Goal: Task Accomplishment & Management: Use online tool/utility

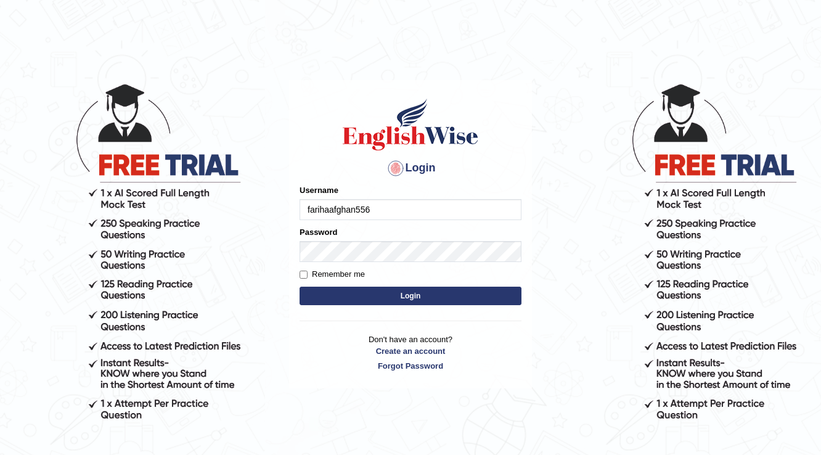
type input "farihaafghan556"
click at [385, 288] on button "Login" at bounding box center [411, 296] width 222 height 18
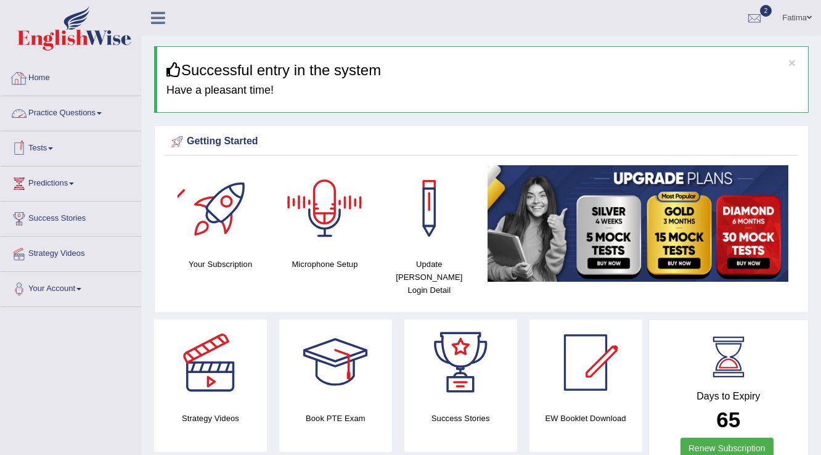
click at [105, 118] on link "Practice Questions" at bounding box center [71, 111] width 141 height 31
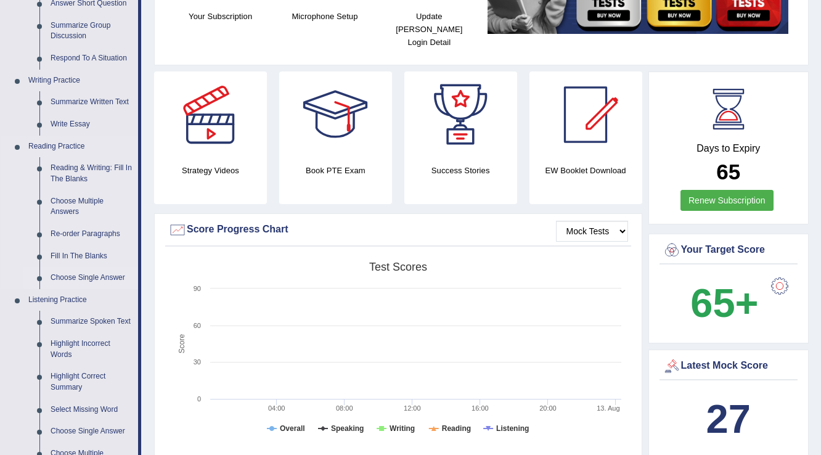
scroll to position [247, 0]
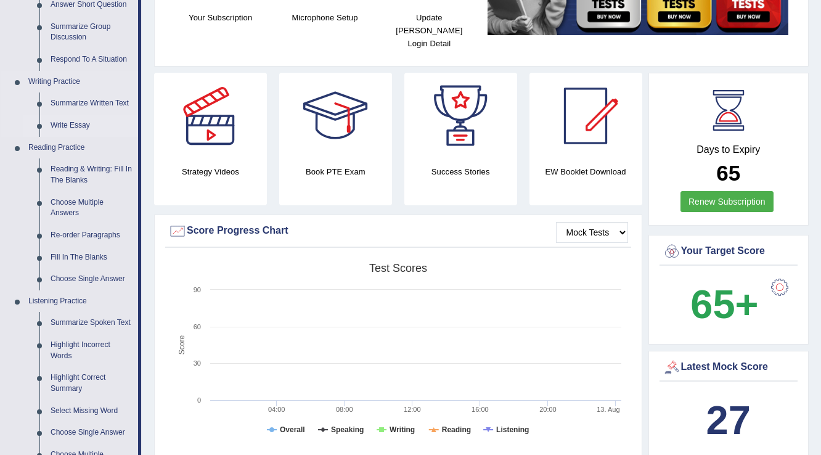
click at [74, 126] on link "Write Essay" at bounding box center [91, 126] width 93 height 22
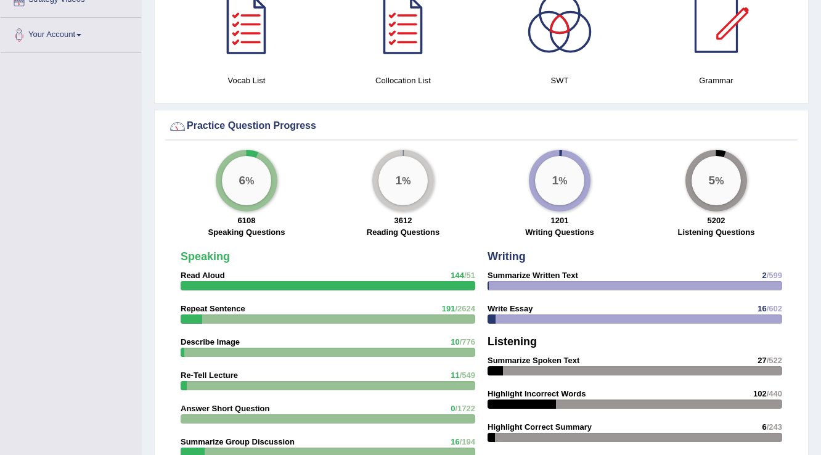
scroll to position [865, 0]
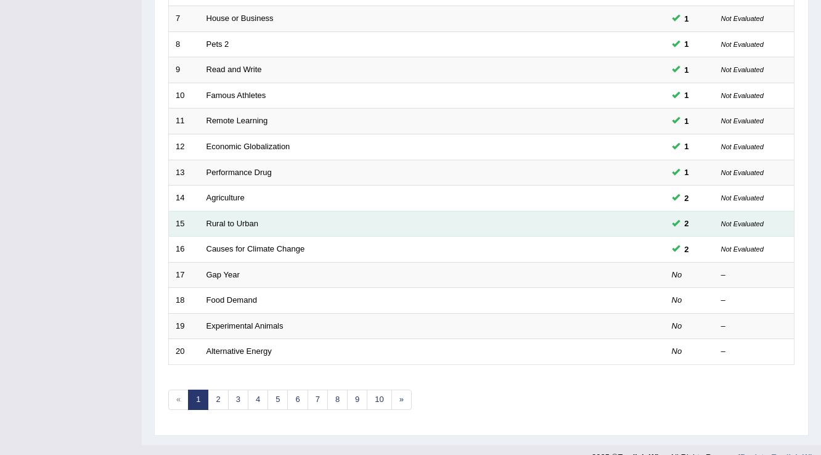
scroll to position [345, 0]
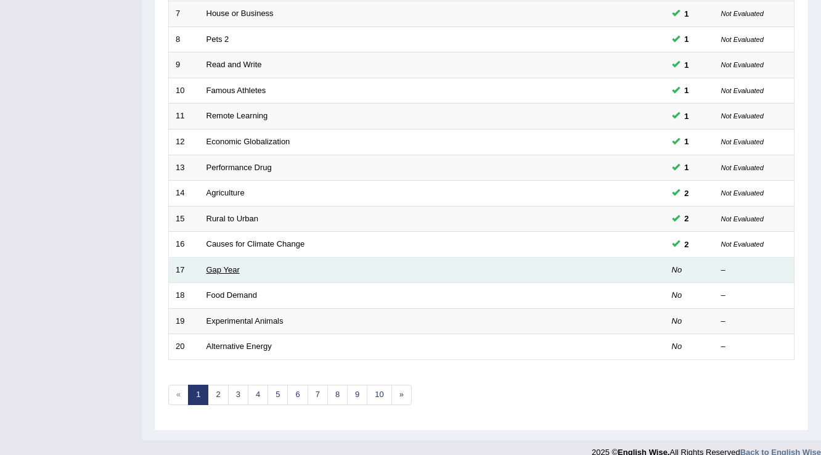
click at [226, 265] on link "Gap Year" at bounding box center [222, 269] width 33 height 9
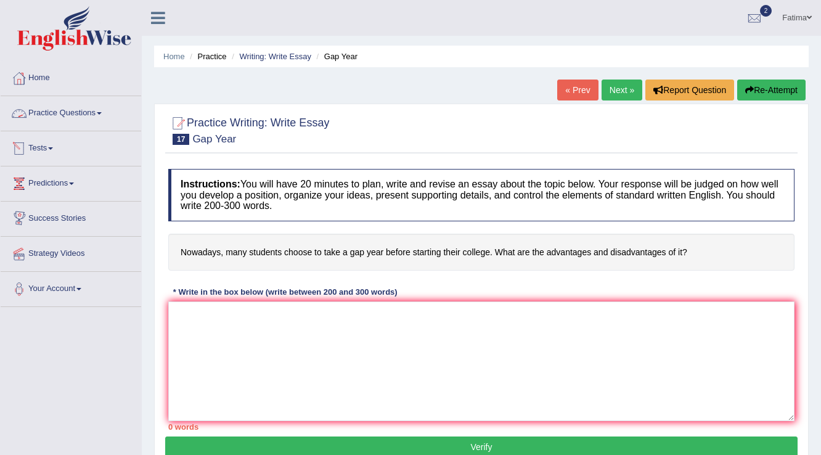
click at [102, 113] on span at bounding box center [99, 113] width 5 height 2
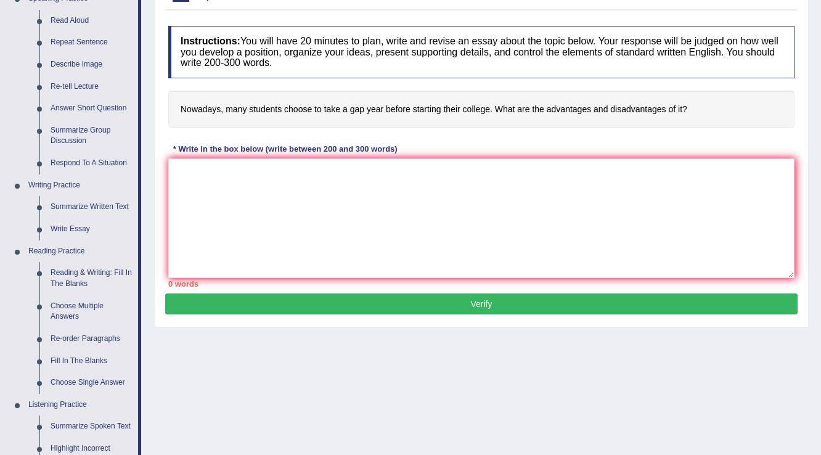
scroll to position [197, 0]
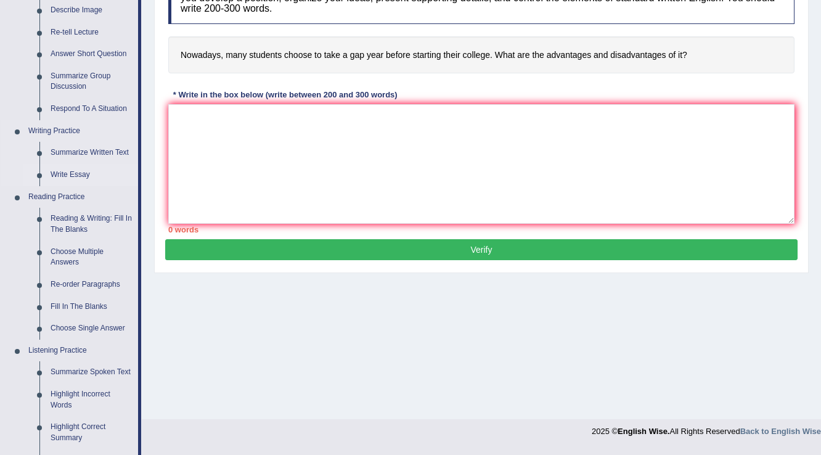
click at [74, 173] on link "Write Essay" at bounding box center [91, 175] width 93 height 22
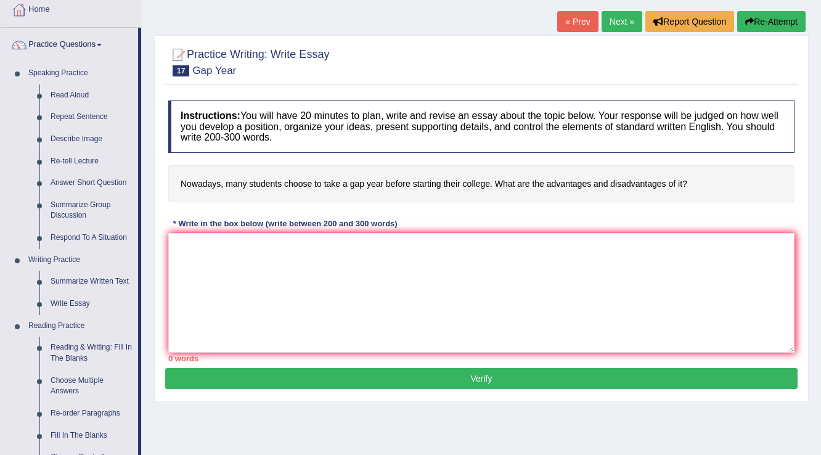
scroll to position [44, 0]
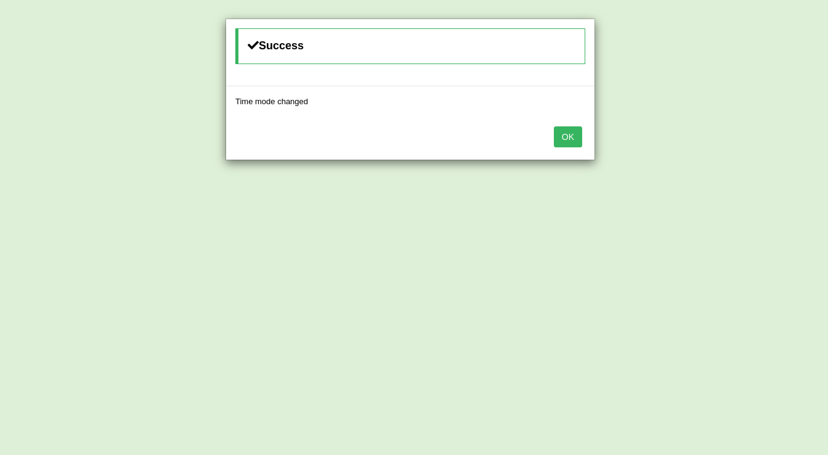
click at [568, 131] on button "OK" at bounding box center [568, 136] width 28 height 21
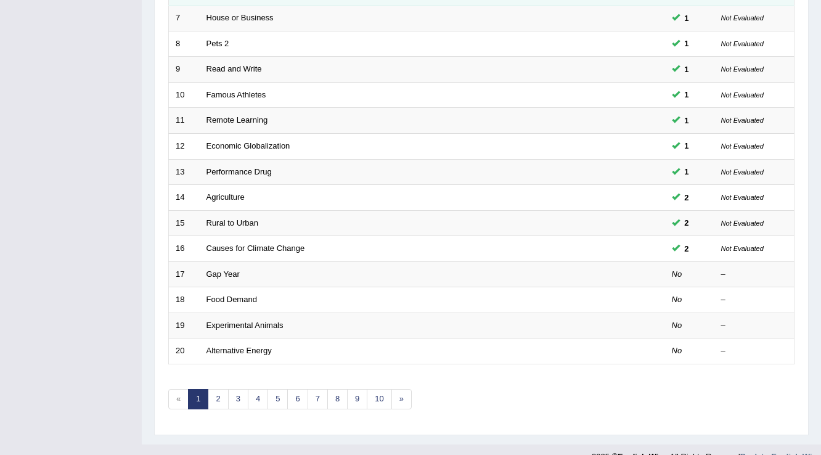
scroll to position [345, 0]
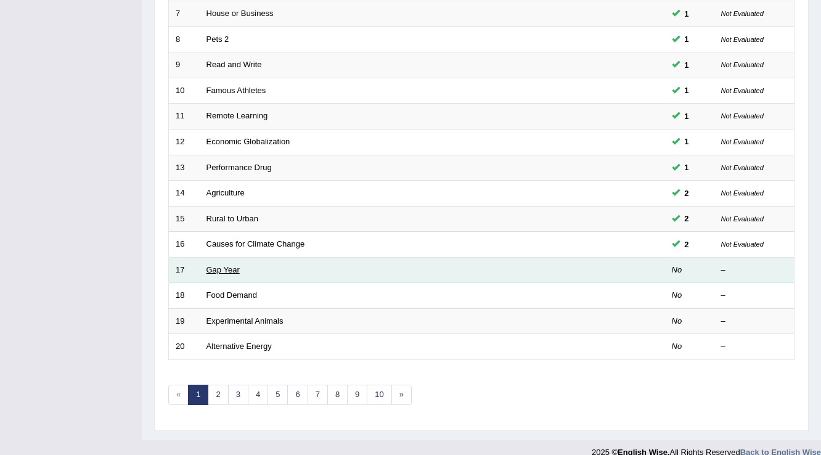
click at [222, 268] on link "Gap Year" at bounding box center [222, 269] width 33 height 9
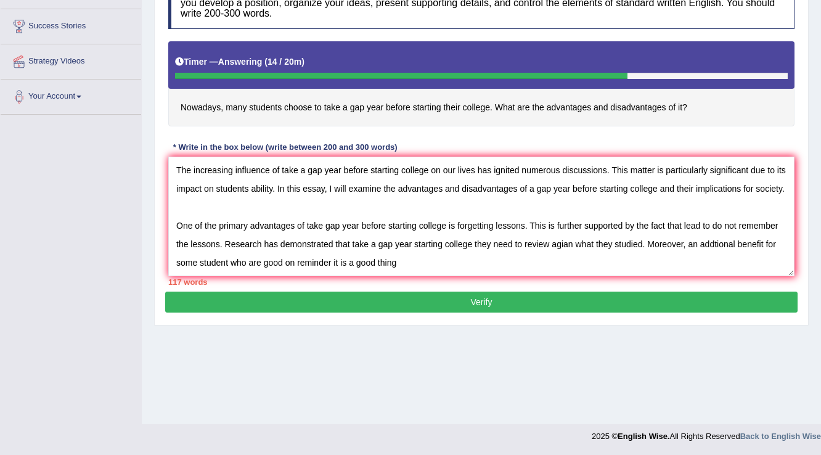
click at [766, 242] on textarea "The increasing influence of take a gap year before starting college on our live…" at bounding box center [481, 217] width 626 height 120
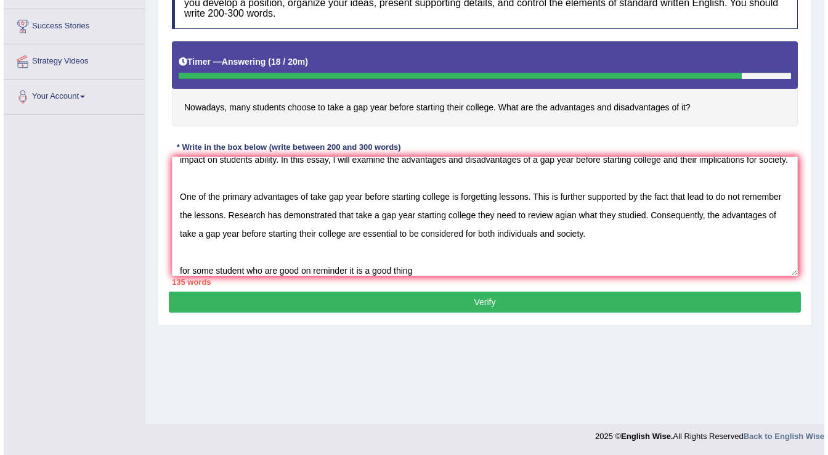
scroll to position [47, 0]
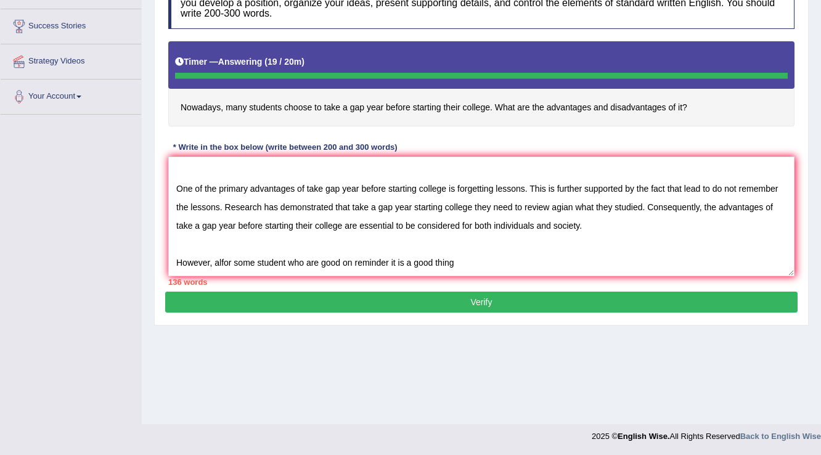
type textarea "The increasing influence of take a gap year before starting college on our live…"
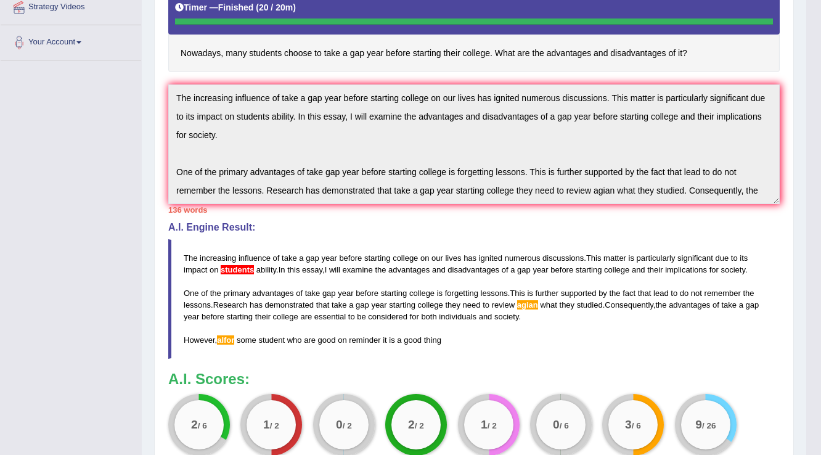
scroll to position [55, 0]
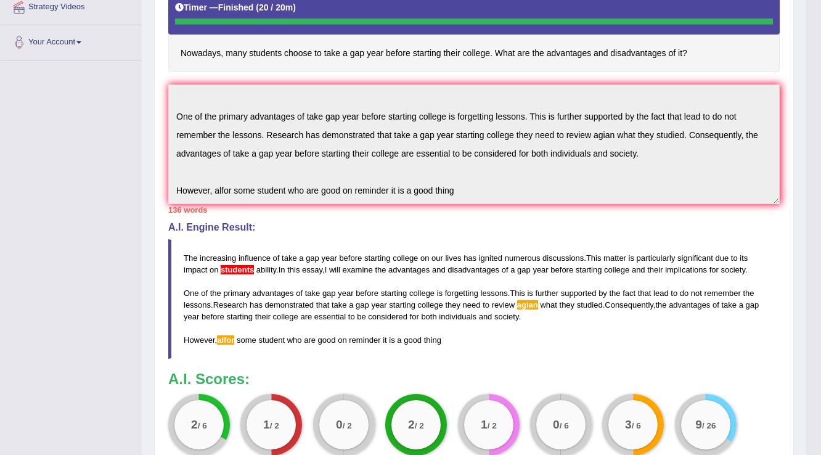
click at [537, 205] on div "Instructions: You will have 20 minutes to plan, write and revise an essay about…" at bounding box center [474, 196] width 618 height 561
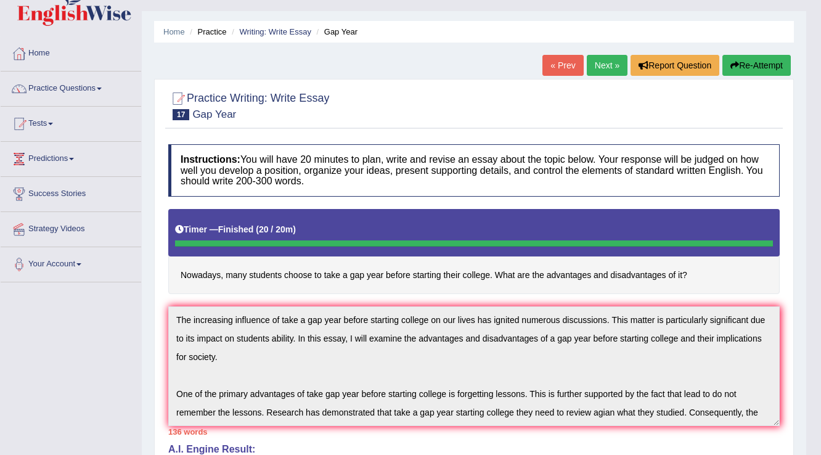
scroll to position [0, 0]
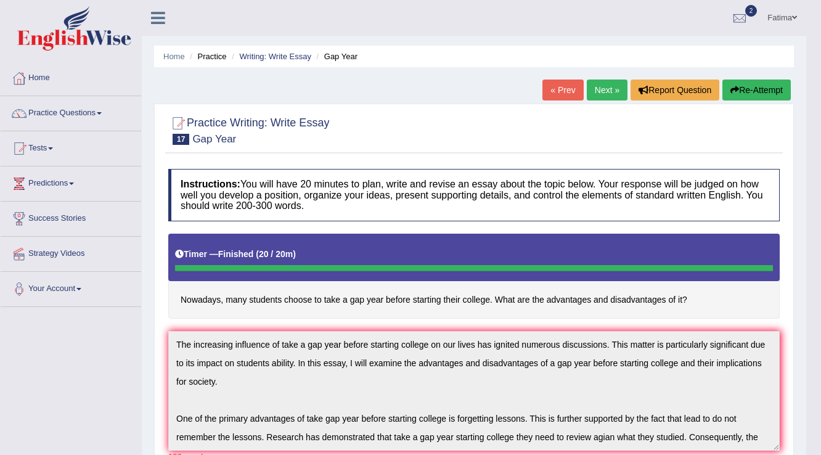
click at [769, 88] on button "Re-Attempt" at bounding box center [756, 90] width 68 height 21
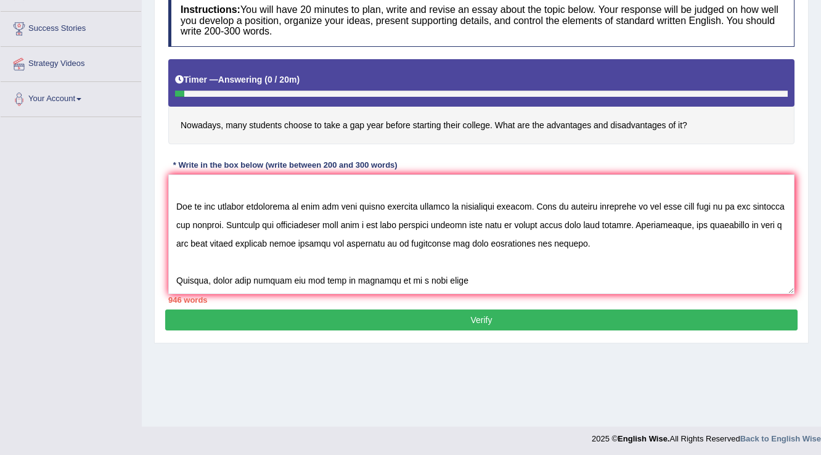
scroll to position [192, 0]
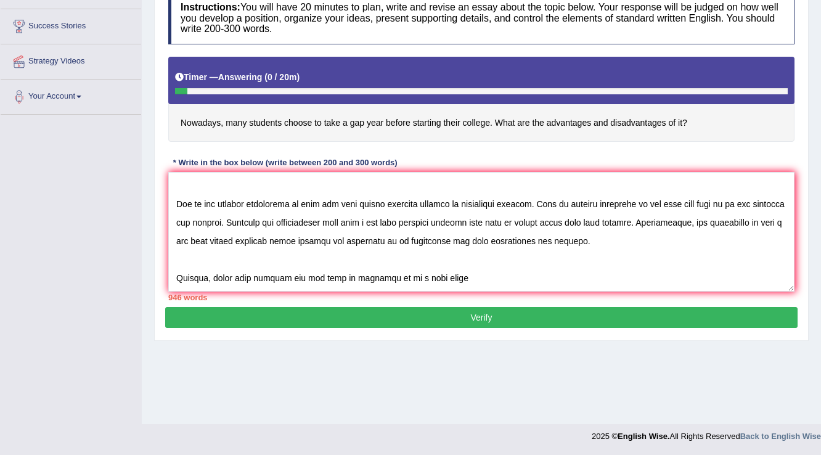
click at [213, 277] on textarea at bounding box center [481, 232] width 626 height 120
drag, startPoint x: 221, startPoint y: 276, endPoint x: 243, endPoint y: 290, distance: 26.8
click at [228, 281] on textarea at bounding box center [481, 232] width 626 height 120
click at [222, 275] on textarea at bounding box center [481, 232] width 626 height 120
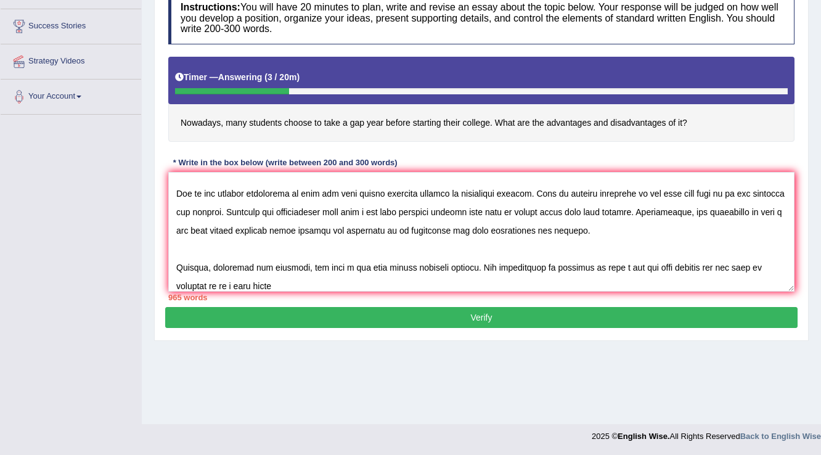
click at [277, 282] on textarea at bounding box center [481, 232] width 626 height 120
click at [576, 264] on textarea at bounding box center [481, 232] width 626 height 120
click at [628, 266] on textarea at bounding box center [481, 232] width 626 height 120
click at [404, 287] on textarea at bounding box center [481, 232] width 626 height 120
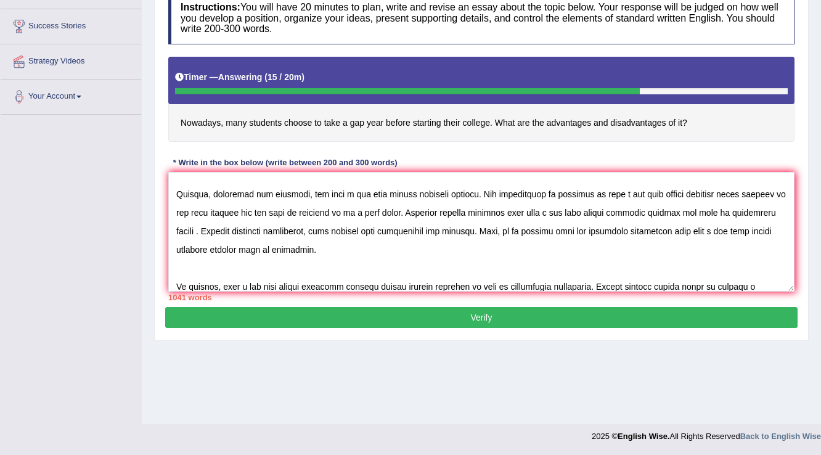
scroll to position [1045, 0]
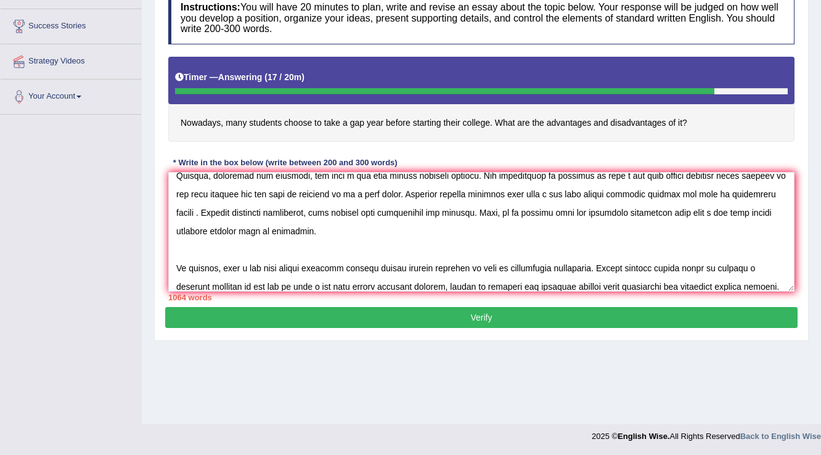
type textarea "The increasing influence of take a gap year before starting college on our live…"
click at [528, 311] on button "Verify" at bounding box center [481, 317] width 632 height 21
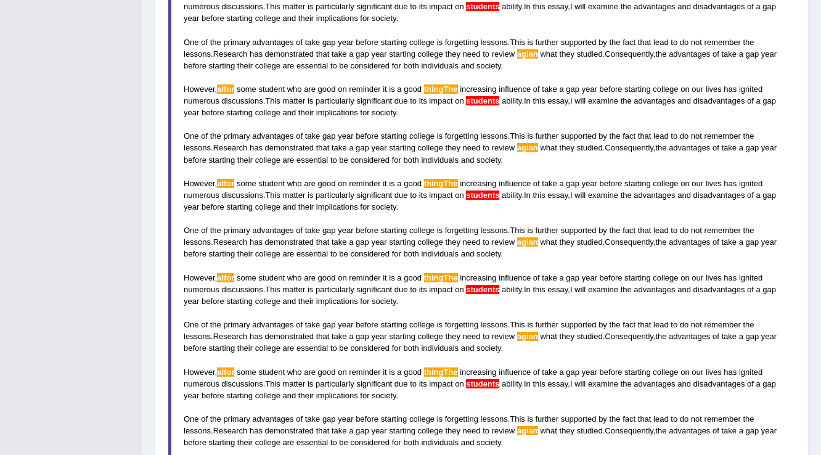
scroll to position [532, 0]
